Goal: Ask a question

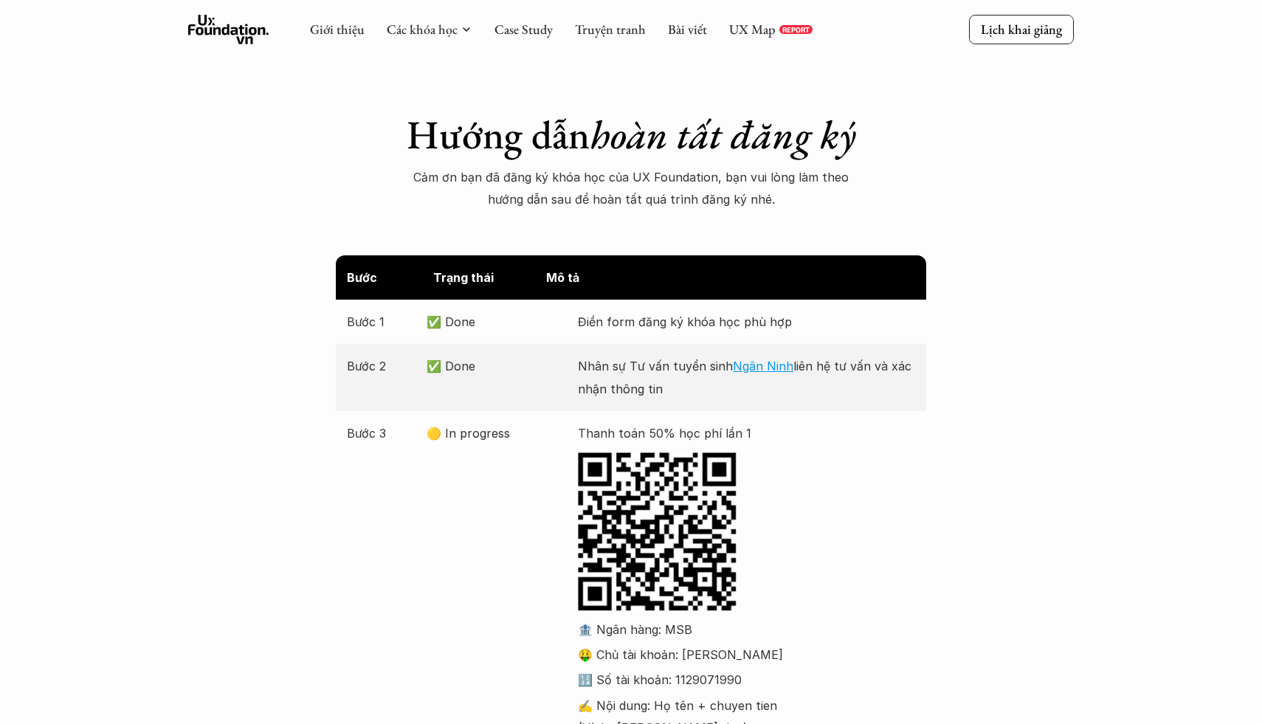
click at [230, 32] on icon at bounding box center [228, 30] width 81 height 30
click at [225, 32] on icon at bounding box center [228, 30] width 81 height 30
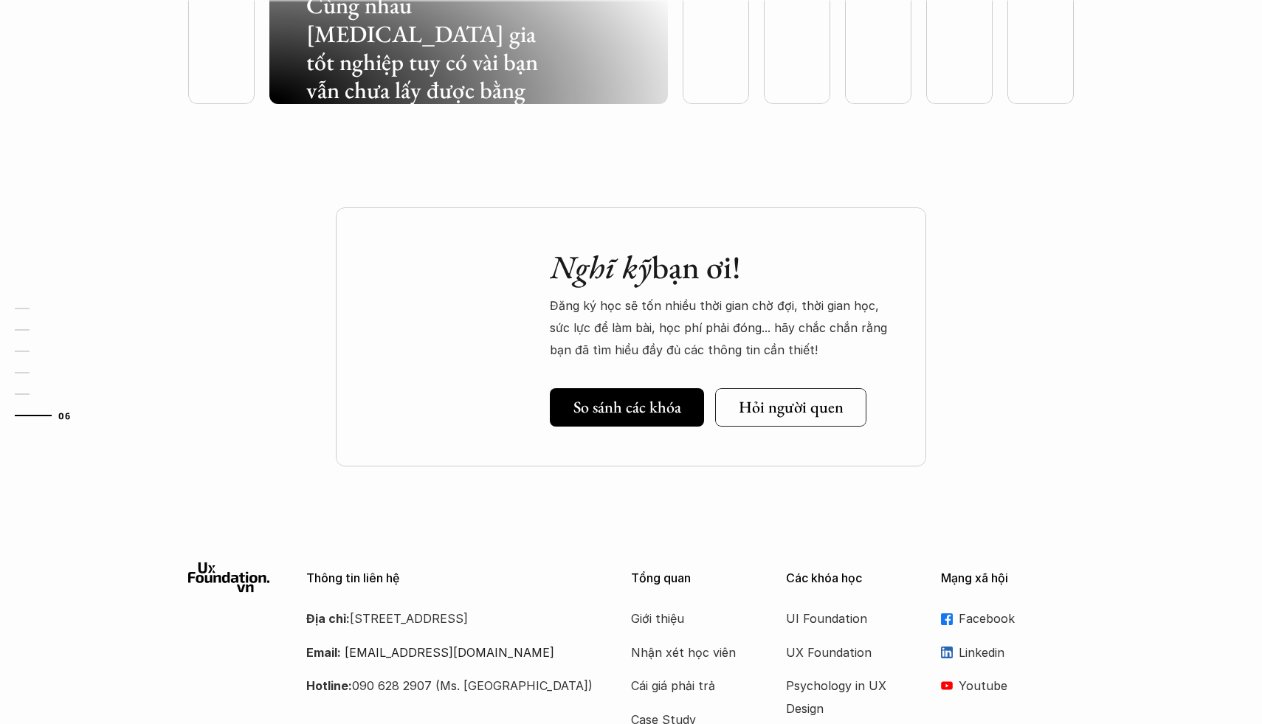
scroll to position [4438, 0]
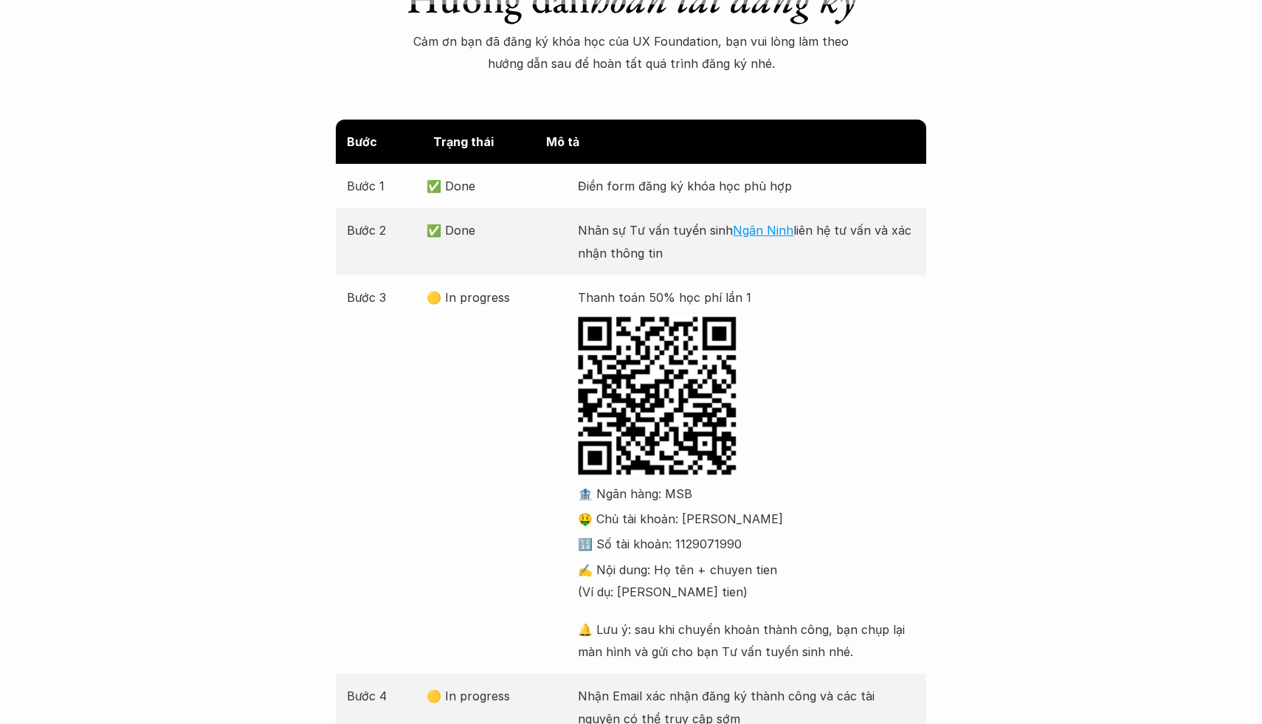
scroll to position [8, 0]
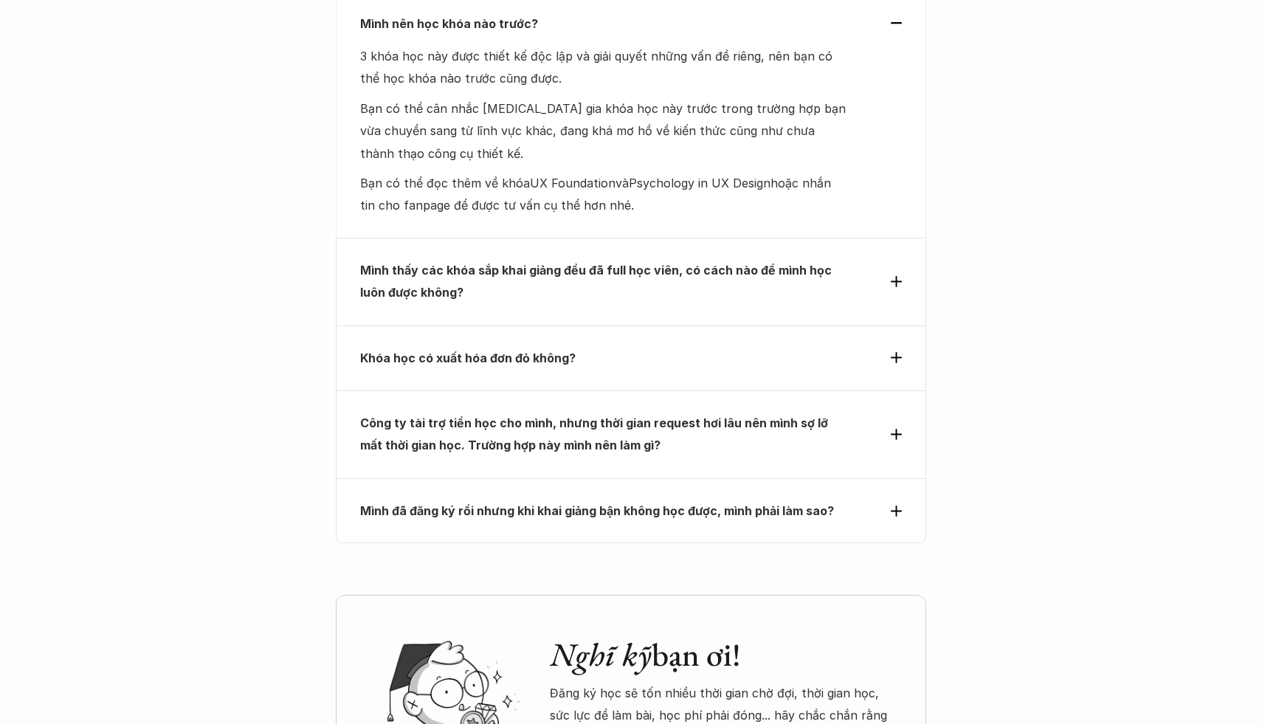
scroll to position [6437, 0]
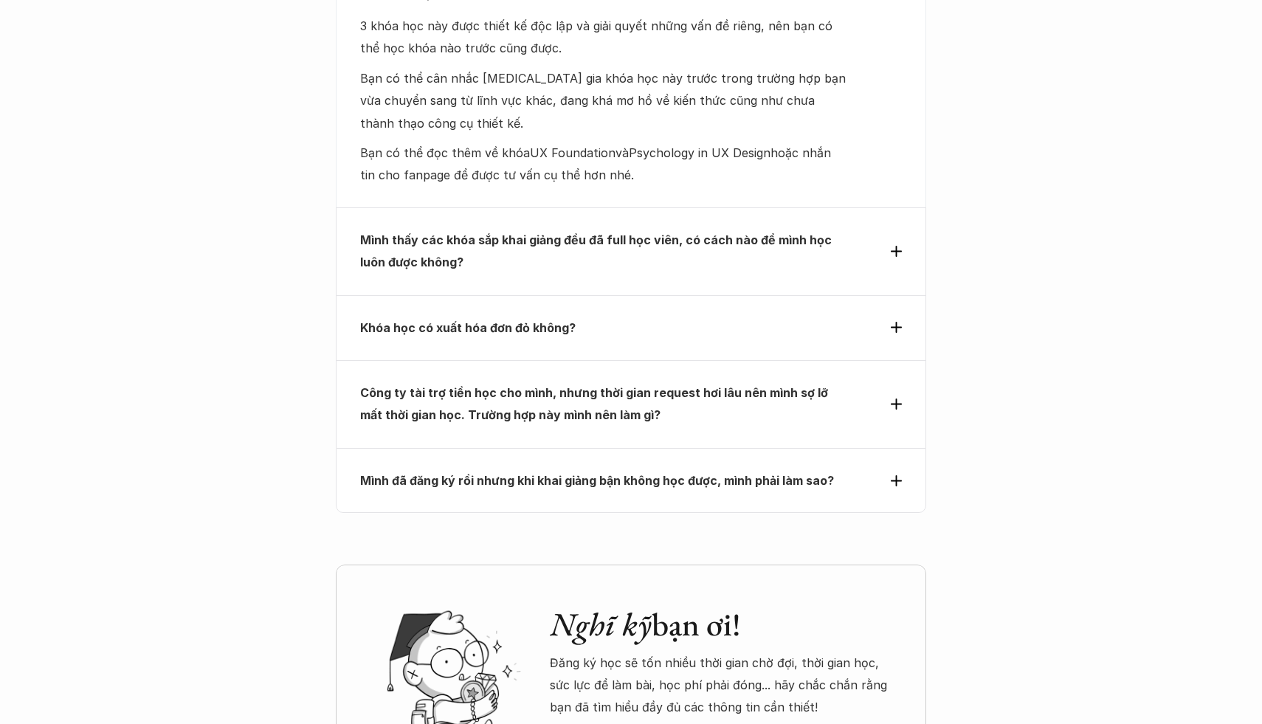
click at [672, 469] on p "Mình đã đăng ký rồi nhưng khi khai giảng bận không học được, mình phải làm sao?" at bounding box center [604, 480] width 488 height 22
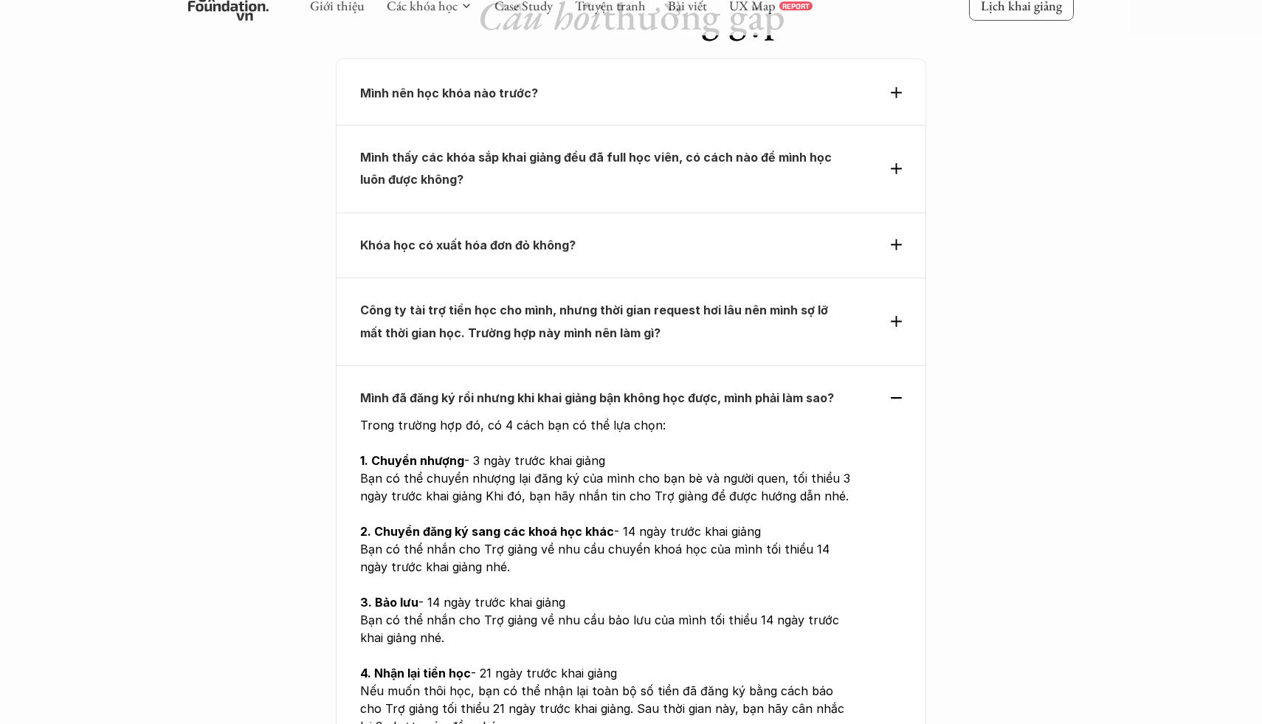
scroll to position [6680, 0]
